Goal: Task Accomplishment & Management: Complete application form

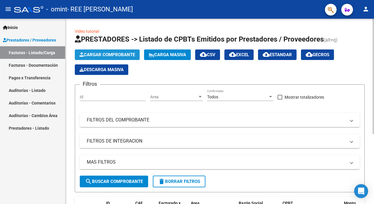
click at [94, 53] on span "Cargar Comprobante" at bounding box center [107, 54] width 56 height 5
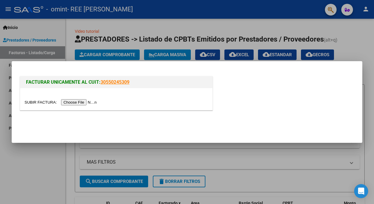
click at [77, 100] on input "file" at bounding box center [62, 102] width 74 height 6
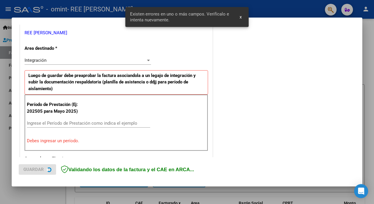
scroll to position [131, 0]
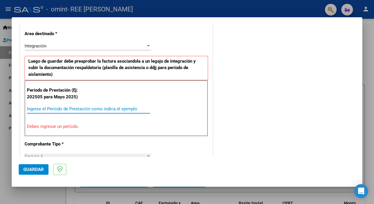
click at [65, 107] on input "Ingrese el Período de Prestación como indica el ejemplo" at bounding box center [88, 108] width 123 height 5
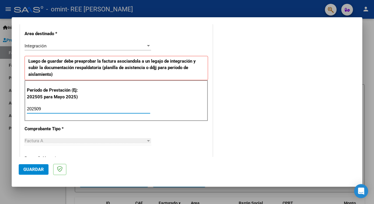
type input "202509"
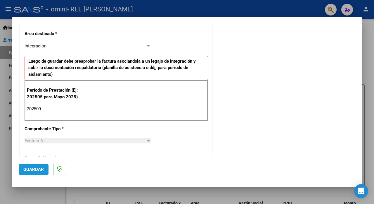
click at [29, 168] on span "Guardar" at bounding box center [33, 169] width 20 height 5
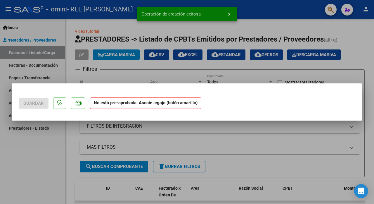
scroll to position [0, 0]
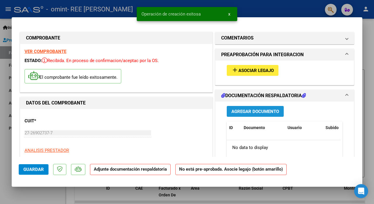
click at [245, 110] on span "Agregar Documento" at bounding box center [255, 111] width 48 height 5
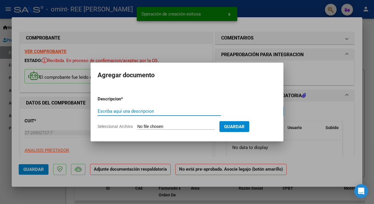
click at [169, 111] on input "Escriba aquí una descripcion" at bounding box center [159, 110] width 123 height 5
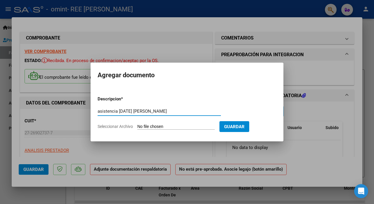
type input "asistencia [DATE] [PERSON_NAME]"
click at [175, 128] on input "Seleccionar Archivo" at bounding box center [175, 127] width 77 height 6
type input "C:\fakepath\asistencia [DATE] [PERSON_NAME].pdf"
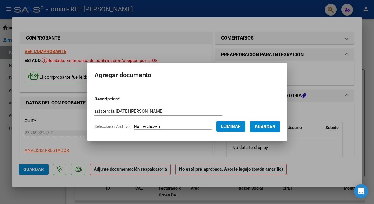
click at [268, 123] on button "Guardar" at bounding box center [265, 126] width 30 height 11
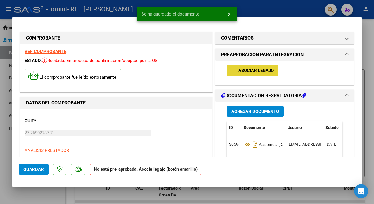
click at [256, 72] on span "Asociar Legajo" at bounding box center [255, 70] width 35 height 5
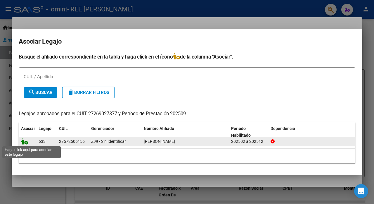
click at [24, 142] on icon at bounding box center [24, 141] width 7 height 6
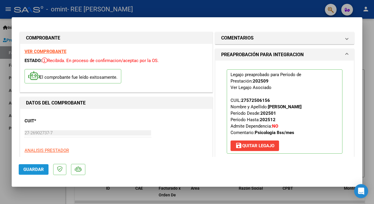
click at [29, 170] on span "Guardar" at bounding box center [33, 169] width 20 height 5
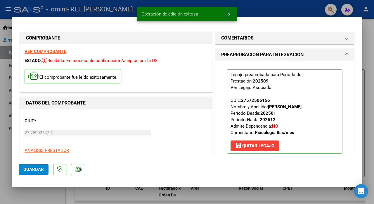
click at [231, 15] on button "x" at bounding box center [229, 14] width 11 height 11
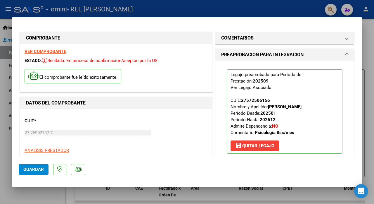
click at [0, 141] on div at bounding box center [187, 102] width 374 height 204
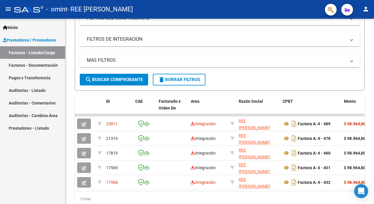
scroll to position [107, 0]
